Goal: Find contact information: Find contact information

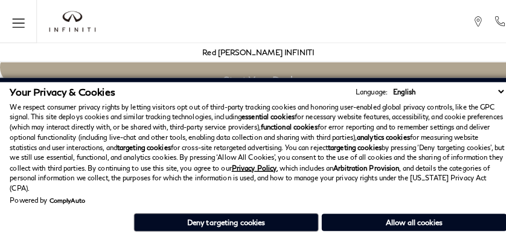
scroll to position [2256, 0]
click at [484, 229] on div "Your Privacy & Cookies Language: English Spanish / Español English / [GEOGRAPHI…" at bounding box center [253, 154] width 506 height 157
click at [454, 199] on div "Your Privacy & Cookies Language: English Spanish / Español English / [GEOGRAPHI…" at bounding box center [253, 157] width 487 height 146
click at [454, 229] on div "Your Privacy & Cookies Language: English Spanish / Español English / [GEOGRAPHI…" at bounding box center [253, 154] width 506 height 157
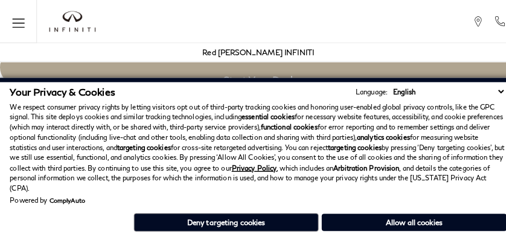
click at [394, 199] on div "Your Privacy & Cookies Language: English Spanish / Español English / [GEOGRAPHI…" at bounding box center [253, 157] width 487 height 146
click at [394, 229] on div "Your Privacy & Cookies Language: English Spanish / Español English / [GEOGRAPHI…" at bounding box center [253, 154] width 506 height 157
click at [273, 199] on div "Your Privacy & Cookies Language: English Spanish / Español English / [GEOGRAPHI…" at bounding box center [253, 157] width 487 height 146
click at [273, 229] on div "Your Privacy & Cookies Language: English Spanish / Español English / [GEOGRAPHI…" at bounding box center [253, 154] width 506 height 157
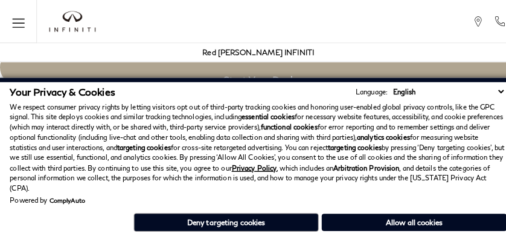
click at [27, 133] on h3 "Exterior" at bounding box center [247, 139] width 441 height 12
click at [213, 181] on p "We respect consumer privacy rights by letting visitors opt out of third-party t…" at bounding box center [253, 145] width 487 height 90
click at [27, 133] on h3 "Exterior" at bounding box center [247, 139] width 441 height 12
click at [243, 151] on p "We respect consumer privacy rights by letting visitors opt out of third-party t…" at bounding box center [253, 145] width 487 height 90
click at [27, 133] on h3 "Exterior" at bounding box center [247, 139] width 441 height 12
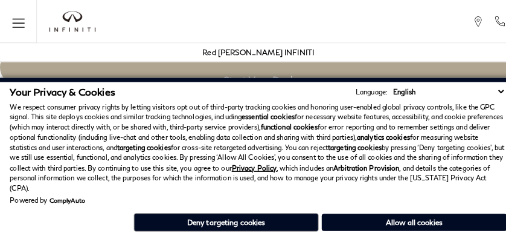
click at [303, 121] on strong "functional cookies" at bounding box center [283, 124] width 56 height 8
click link "Call sales Phone Number [PHONE_NUMBER]" at bounding box center [0, 0] width 0 height 0
